Goal: Information Seeking & Learning: Learn about a topic

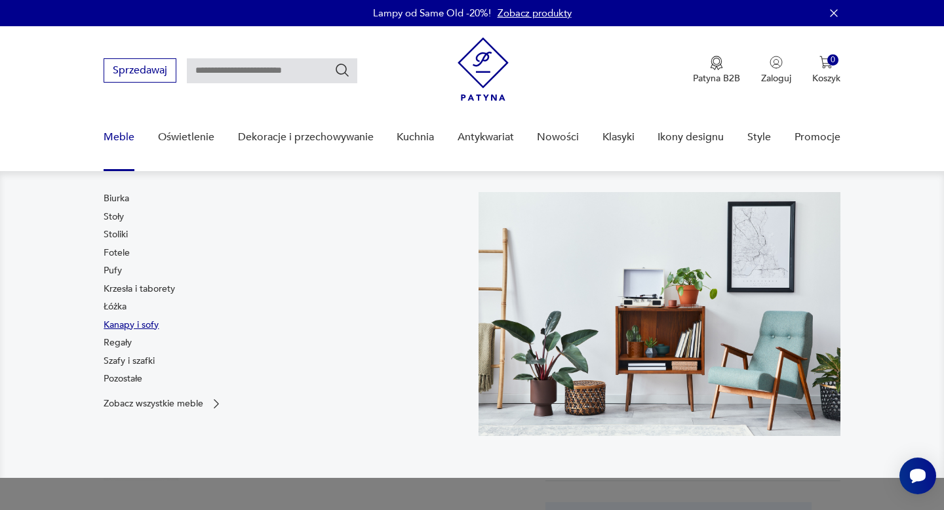
click at [114, 326] on link "Kanapy i sofy" at bounding box center [131, 325] width 55 height 13
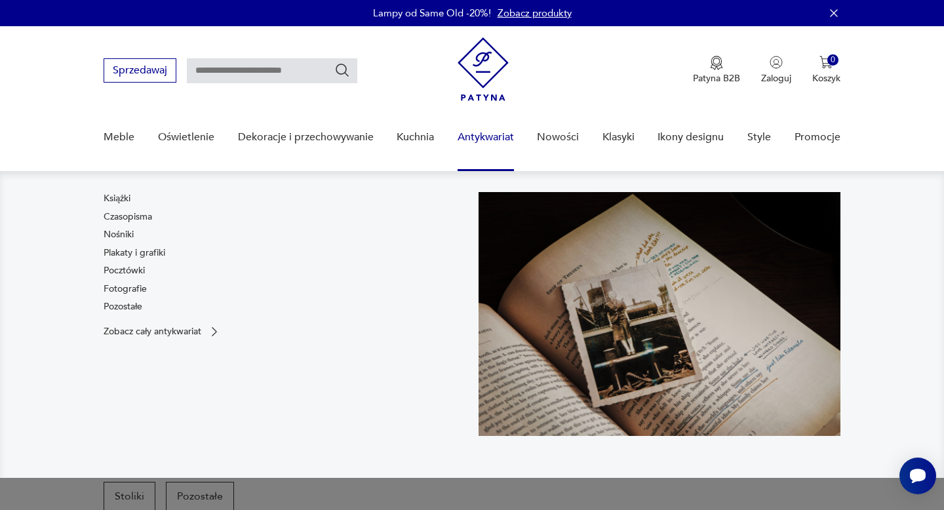
click at [484, 136] on link "Antykwariat" at bounding box center [485, 137] width 56 height 50
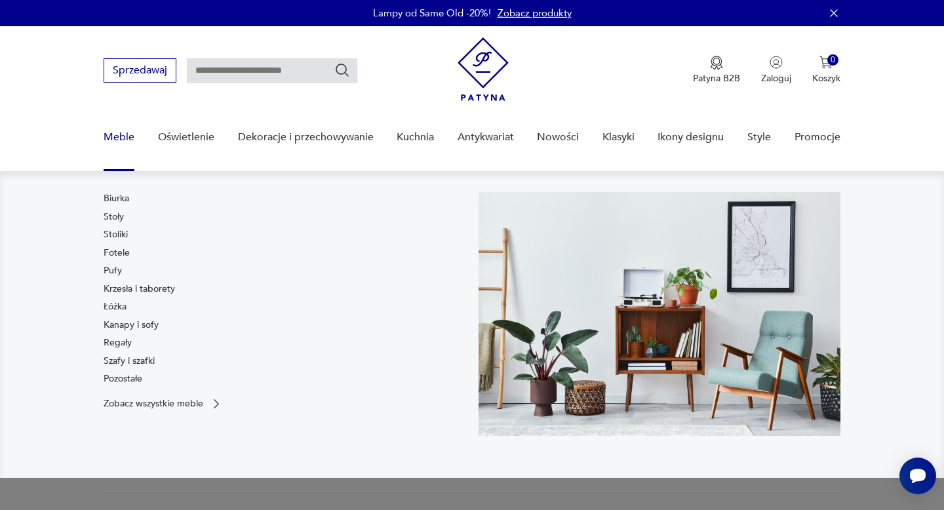
click at [119, 134] on link "Meble" at bounding box center [119, 137] width 31 height 50
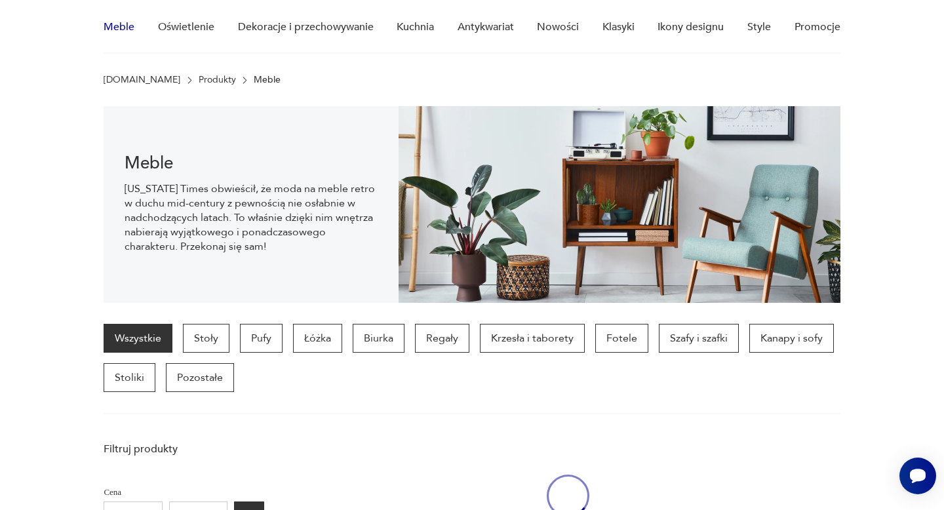
click at [119, 134] on div "Meble [US_STATE] Times obwieścił, że moda na meble retro w duchu mid-century z …" at bounding box center [251, 204] width 294 height 197
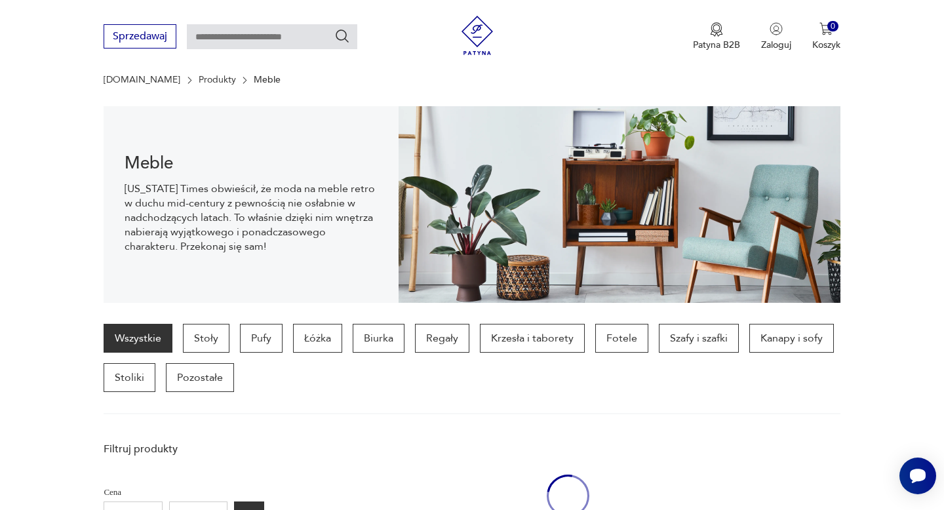
scroll to position [309, 0]
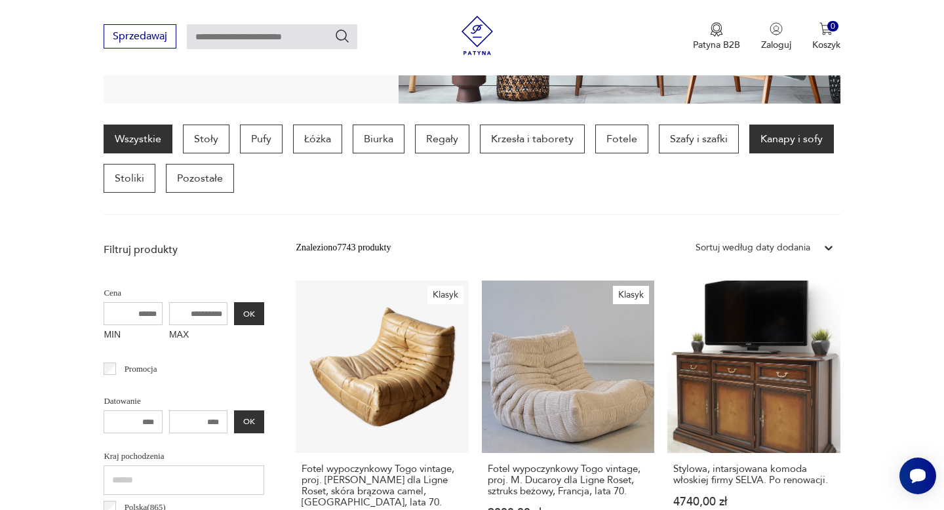
click at [803, 139] on p "Kanapy i sofy" at bounding box center [791, 139] width 85 height 29
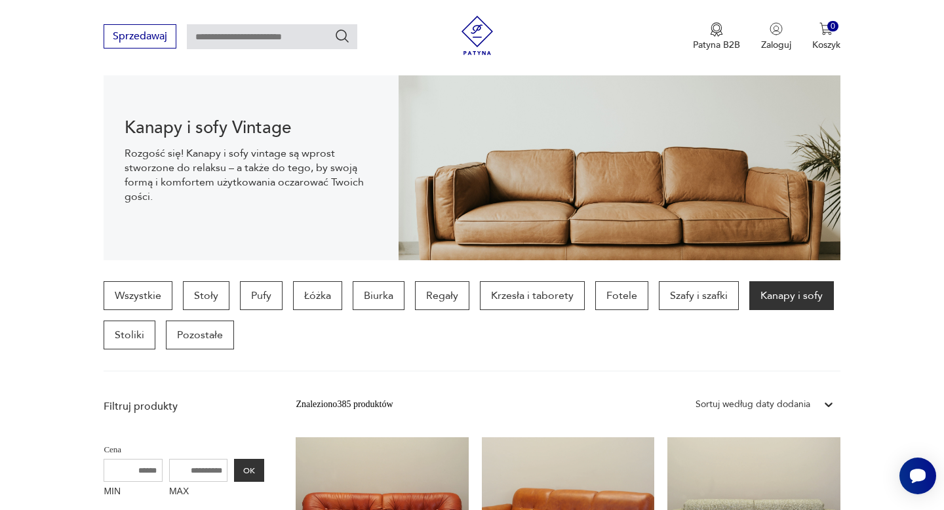
scroll to position [166, 0]
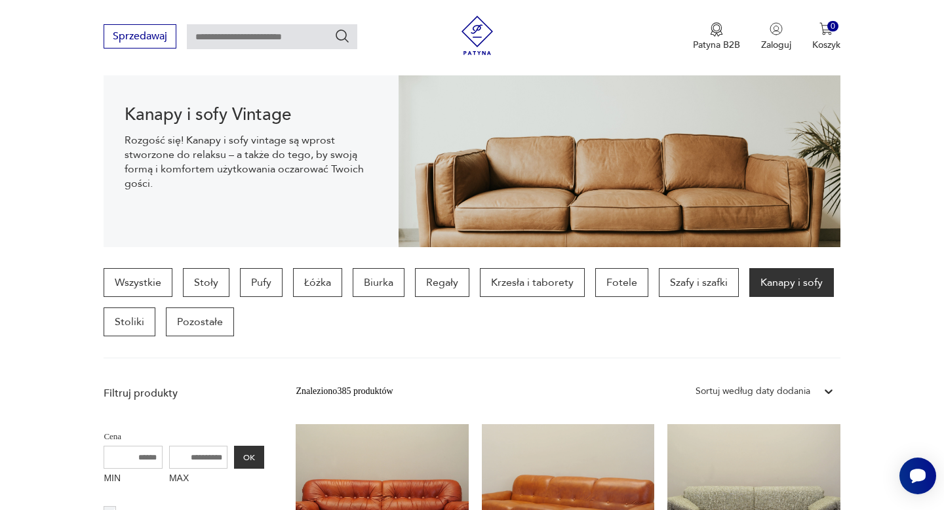
click at [832, 385] on icon at bounding box center [828, 391] width 13 height 13
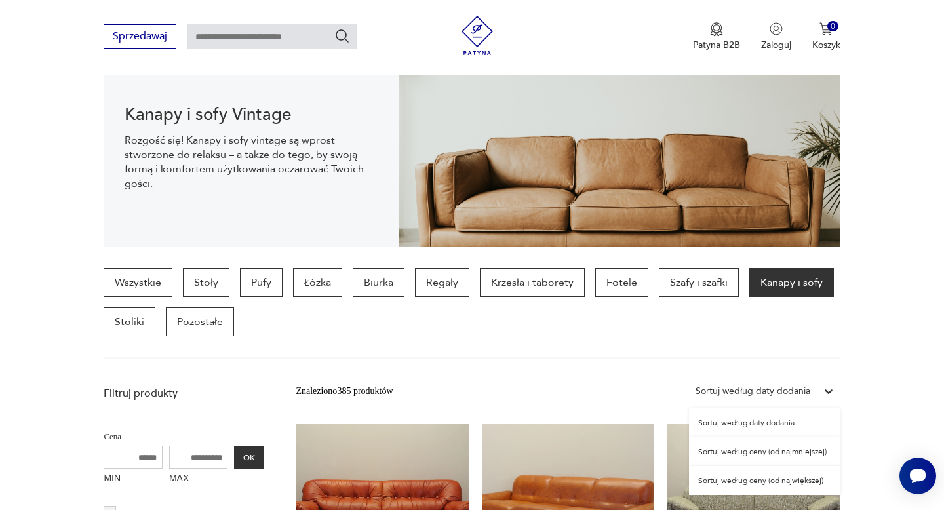
scroll to position [163, 0]
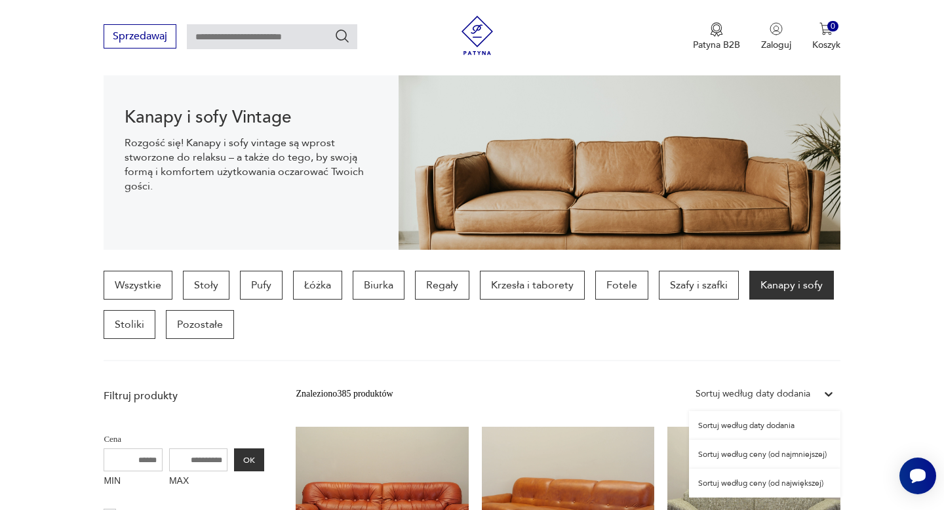
click at [762, 485] on div "Sortuj według ceny (od największej)" at bounding box center [764, 483] width 151 height 29
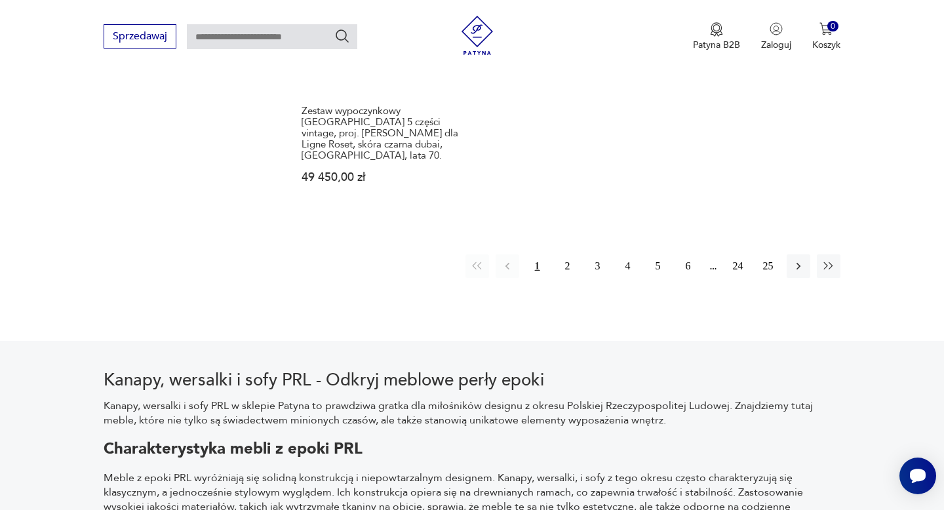
scroll to position [2219, 0]
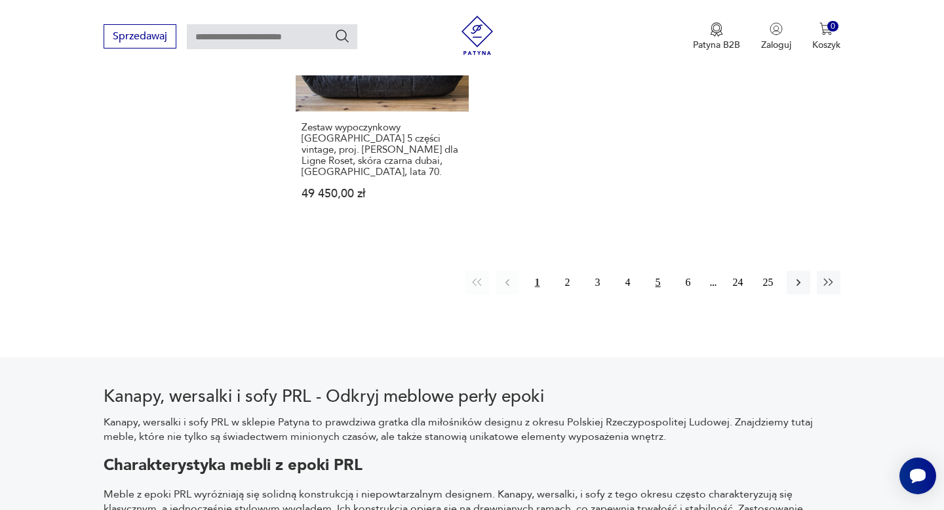
click at [659, 271] on button "5" at bounding box center [658, 283] width 24 height 24
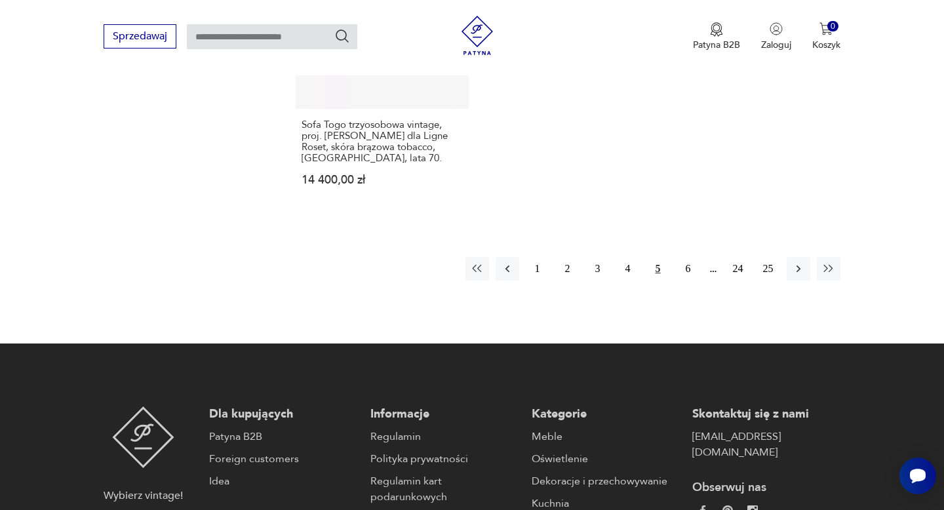
scroll to position [2173, 0]
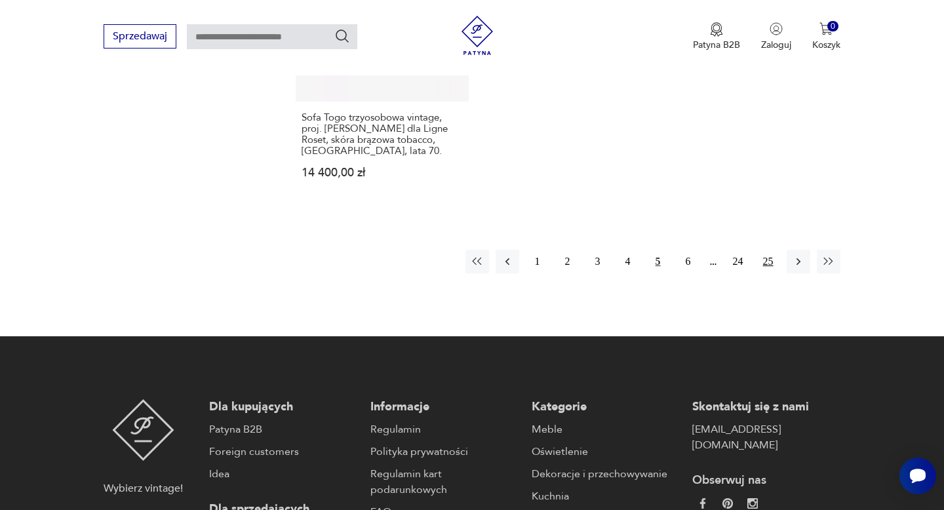
click at [765, 250] on button "25" at bounding box center [768, 262] width 24 height 24
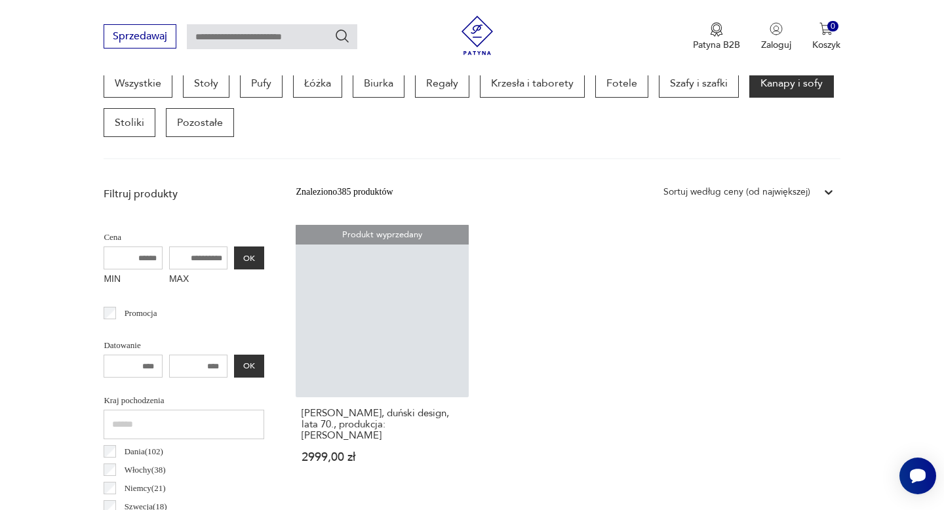
scroll to position [349, 0]
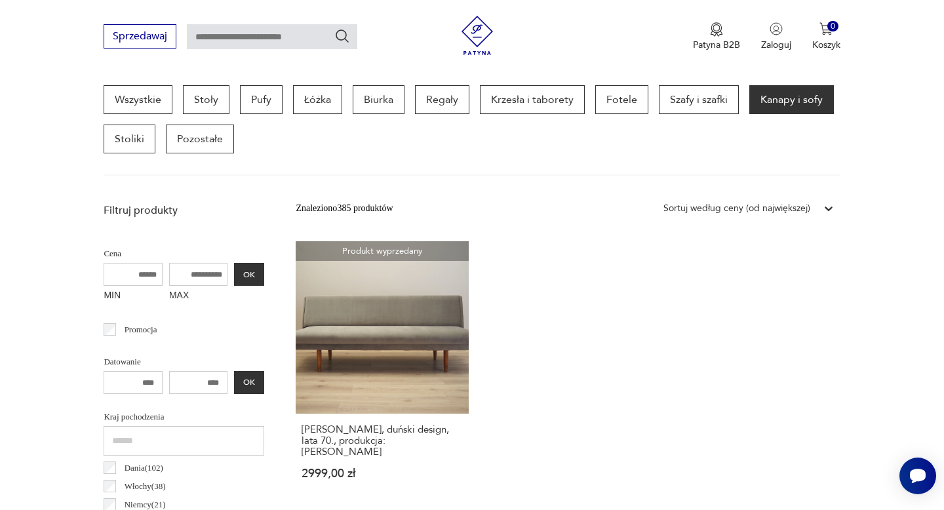
click at [151, 433] on input "text" at bounding box center [184, 440] width 161 height 29
click at [341, 38] on icon "Szukaj" at bounding box center [342, 36] width 16 height 16
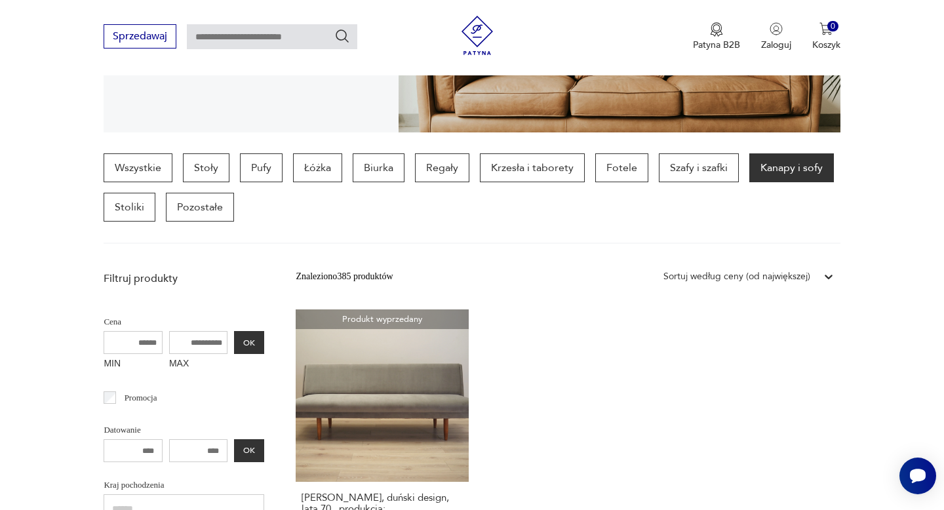
scroll to position [131, 0]
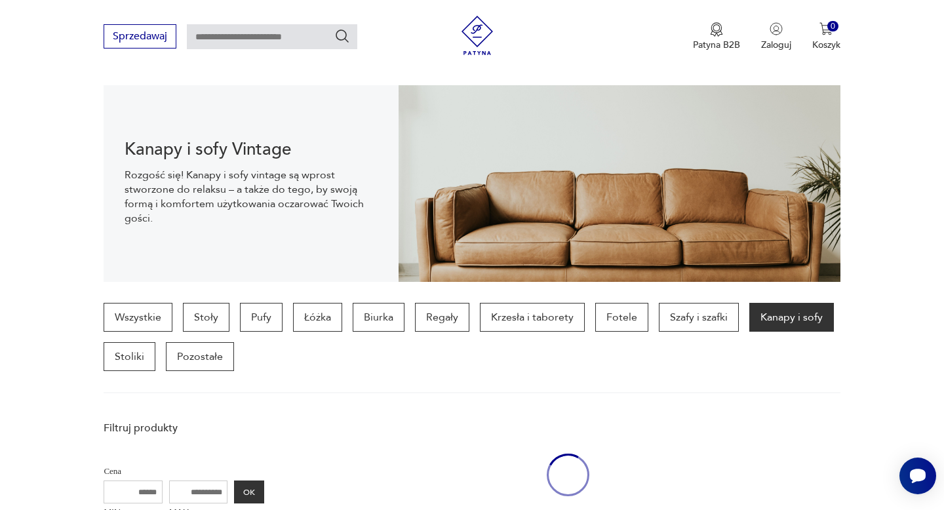
click at [288, 45] on input "text" at bounding box center [272, 36] width 170 height 25
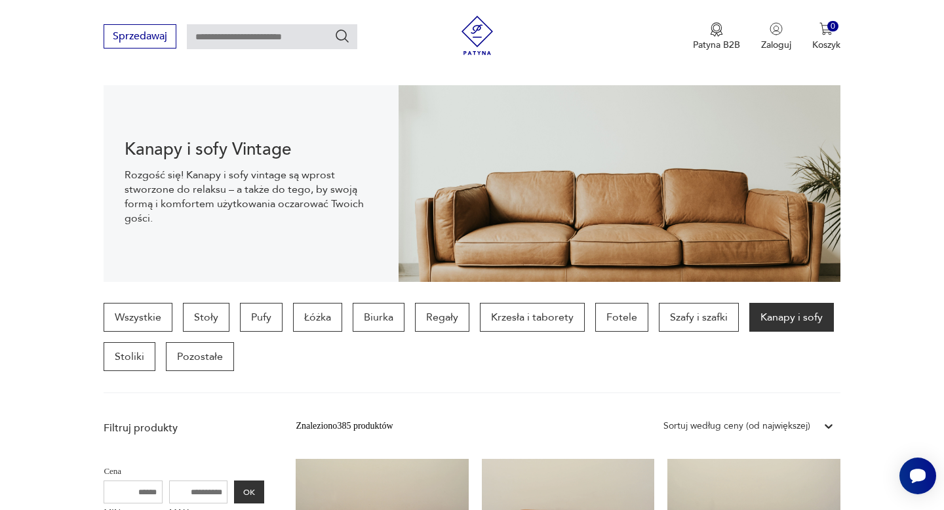
type input "**********"
click at [344, 38] on icon "Szukaj" at bounding box center [342, 36] width 16 height 16
type input "**********"
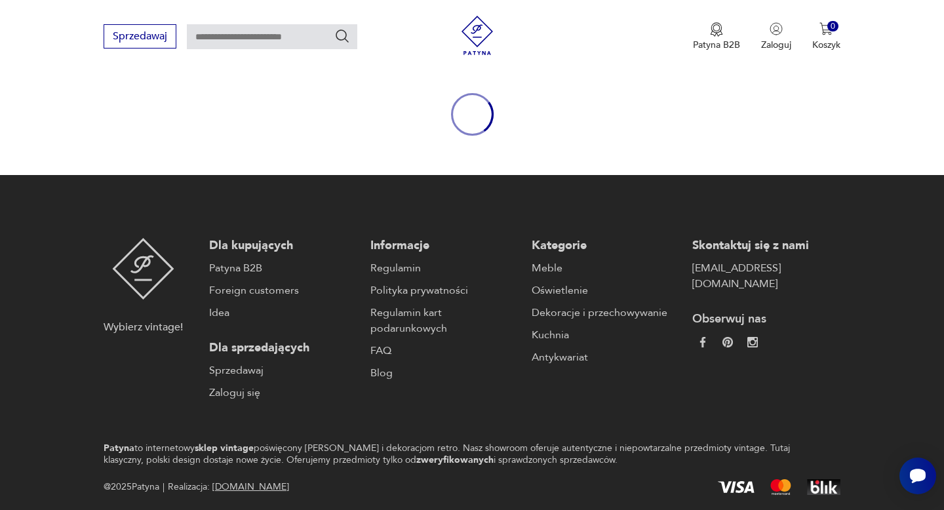
type input "**********"
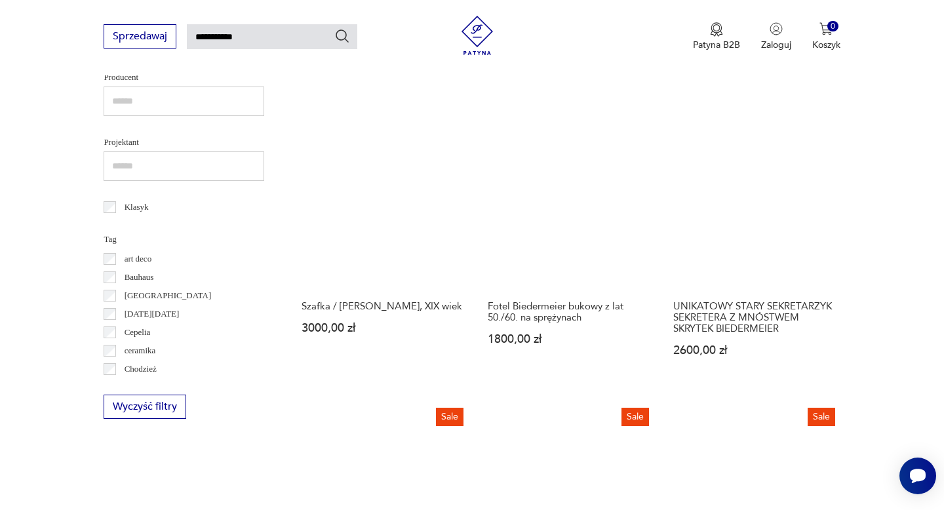
scroll to position [733, 0]
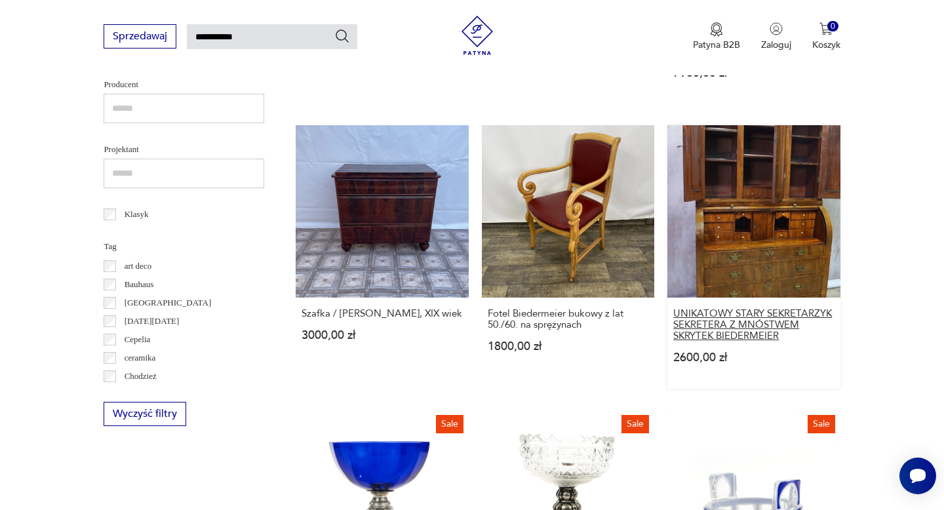
click at [712, 319] on h3 "UNIKATOWY STARY SEKRETARZYK SEKRETERA Z MNÓSTWEM SKRYTEK BIEDERMEIER" at bounding box center [753, 324] width 161 height 33
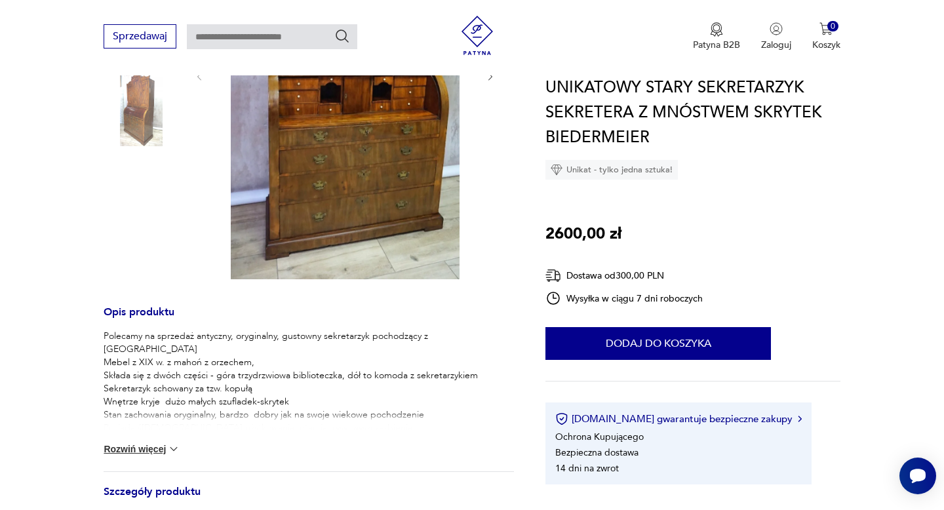
scroll to position [347, 0]
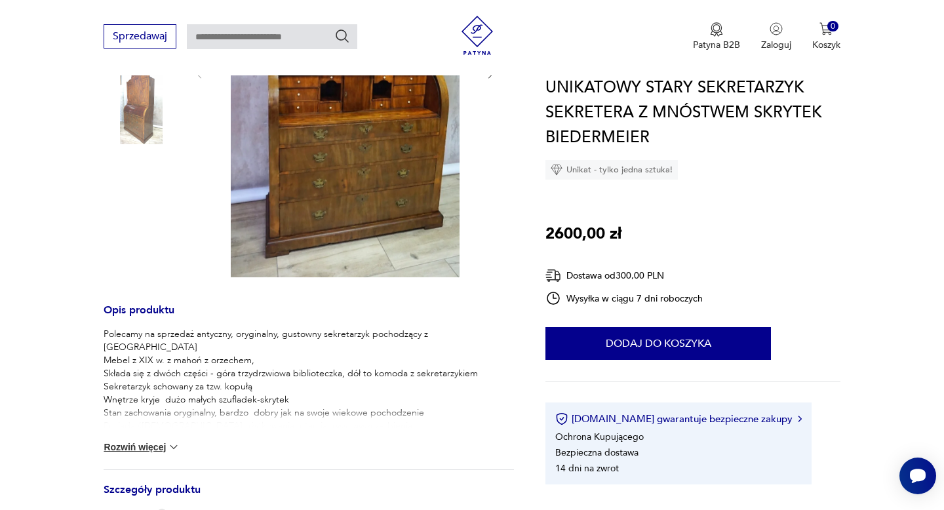
click at [153, 448] on button "Rozwiń więcej" at bounding box center [142, 446] width 76 height 13
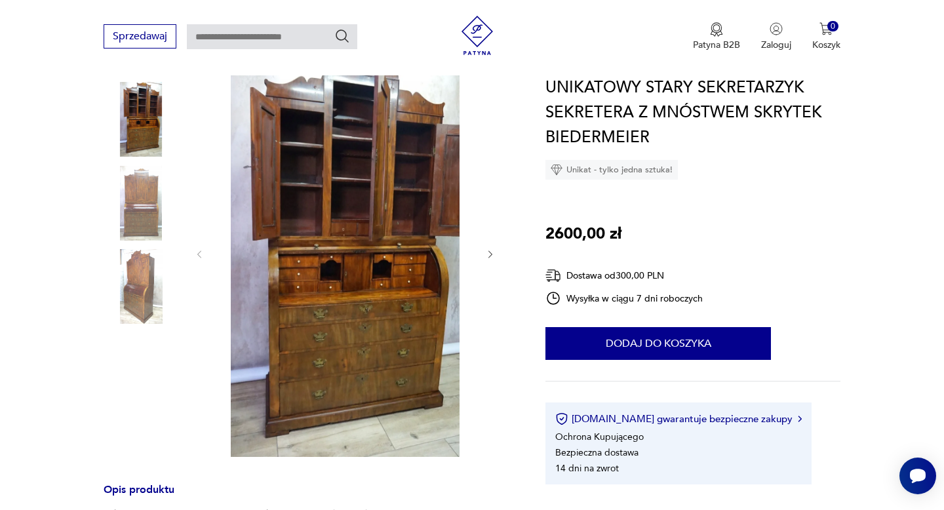
scroll to position [142, 0]
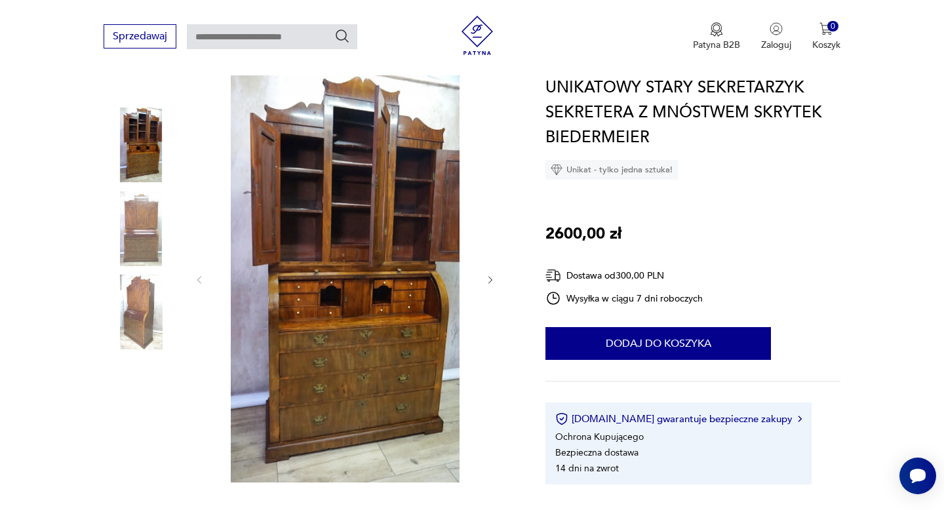
click at [344, 339] on img at bounding box center [344, 279] width 253 height 408
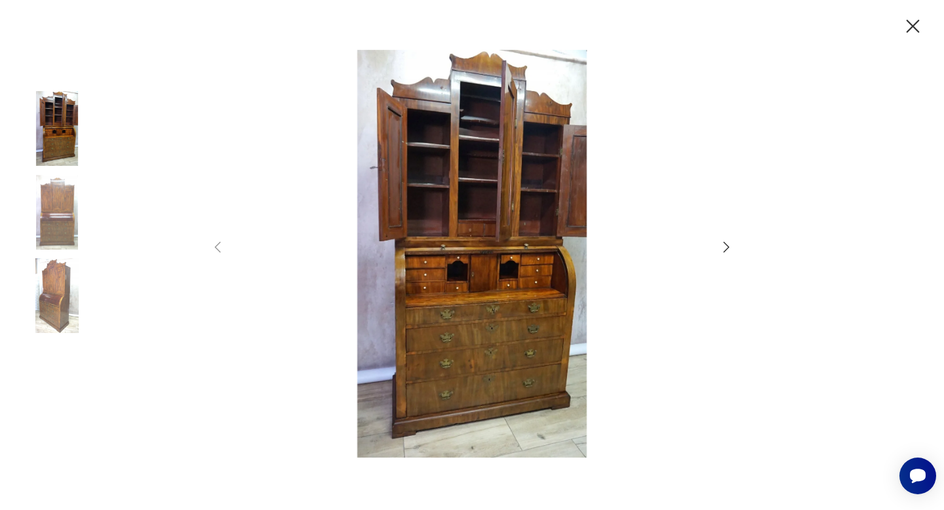
click at [494, 286] on img at bounding box center [472, 254] width 467 height 408
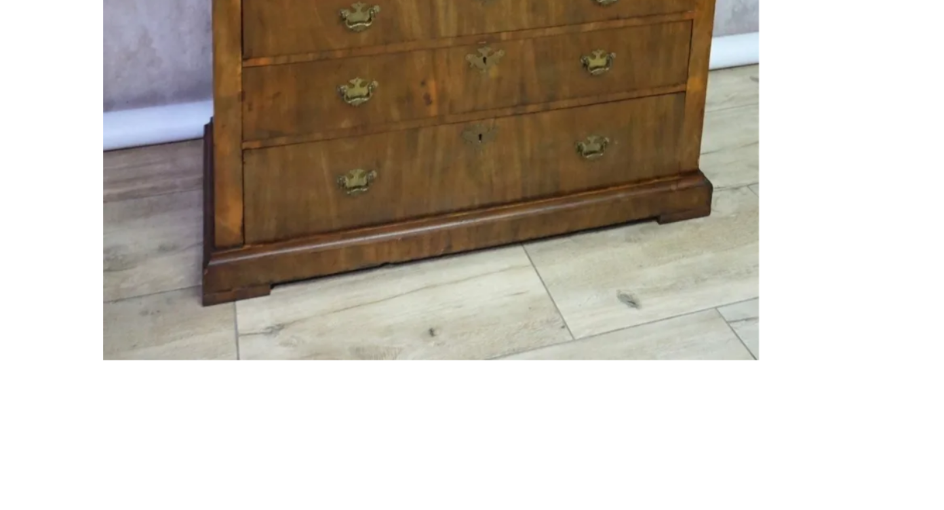
type input "**********"
